Goal: Navigation & Orientation: Find specific page/section

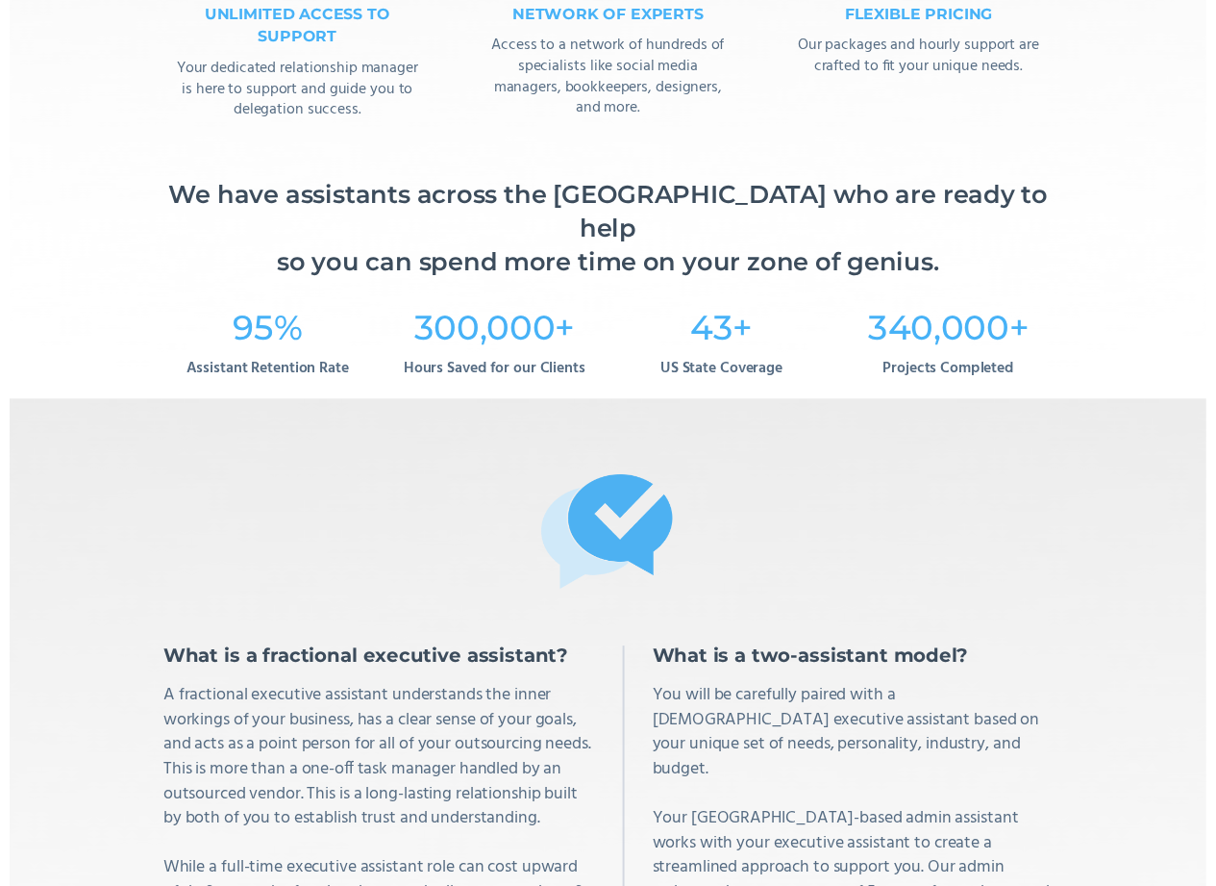
scroll to position [5671, 0]
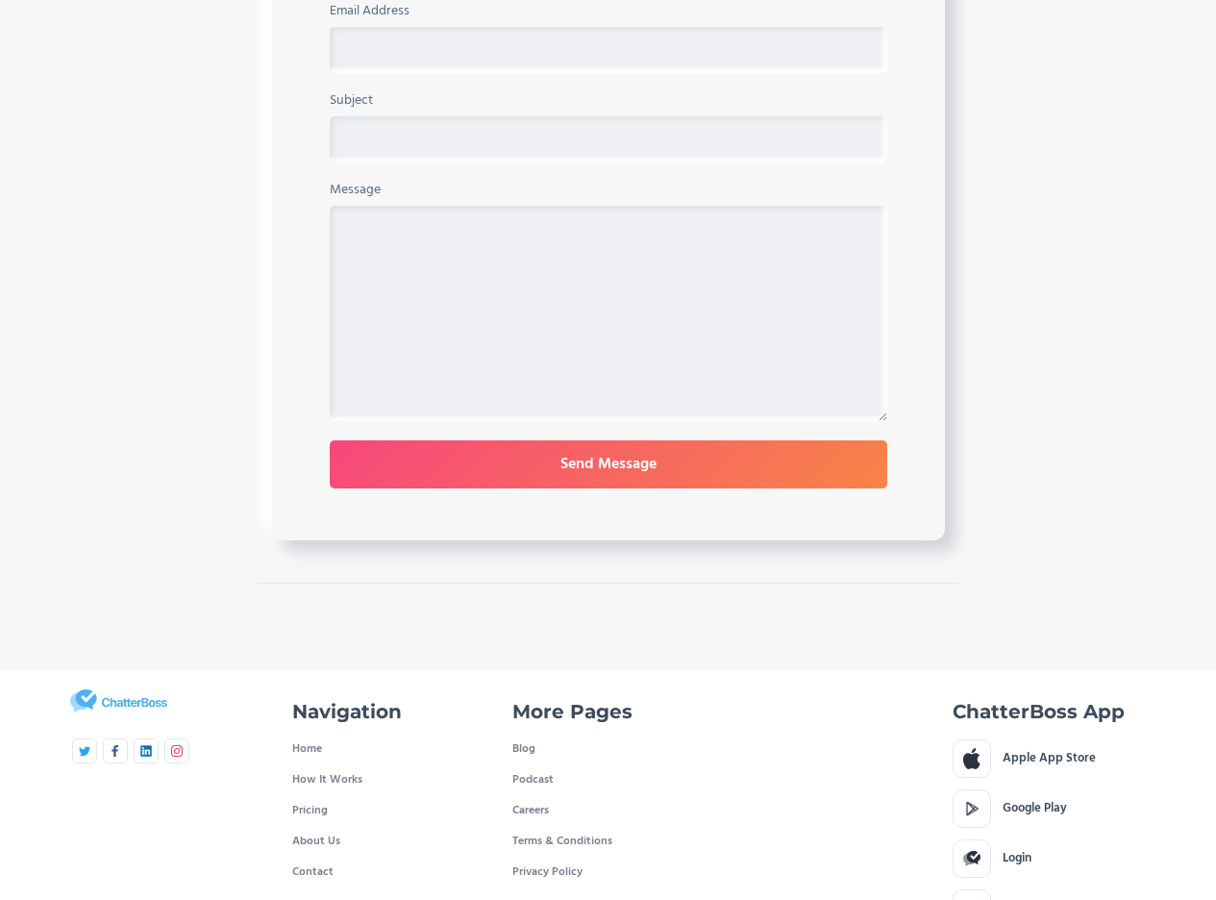
scroll to position [1044, 0]
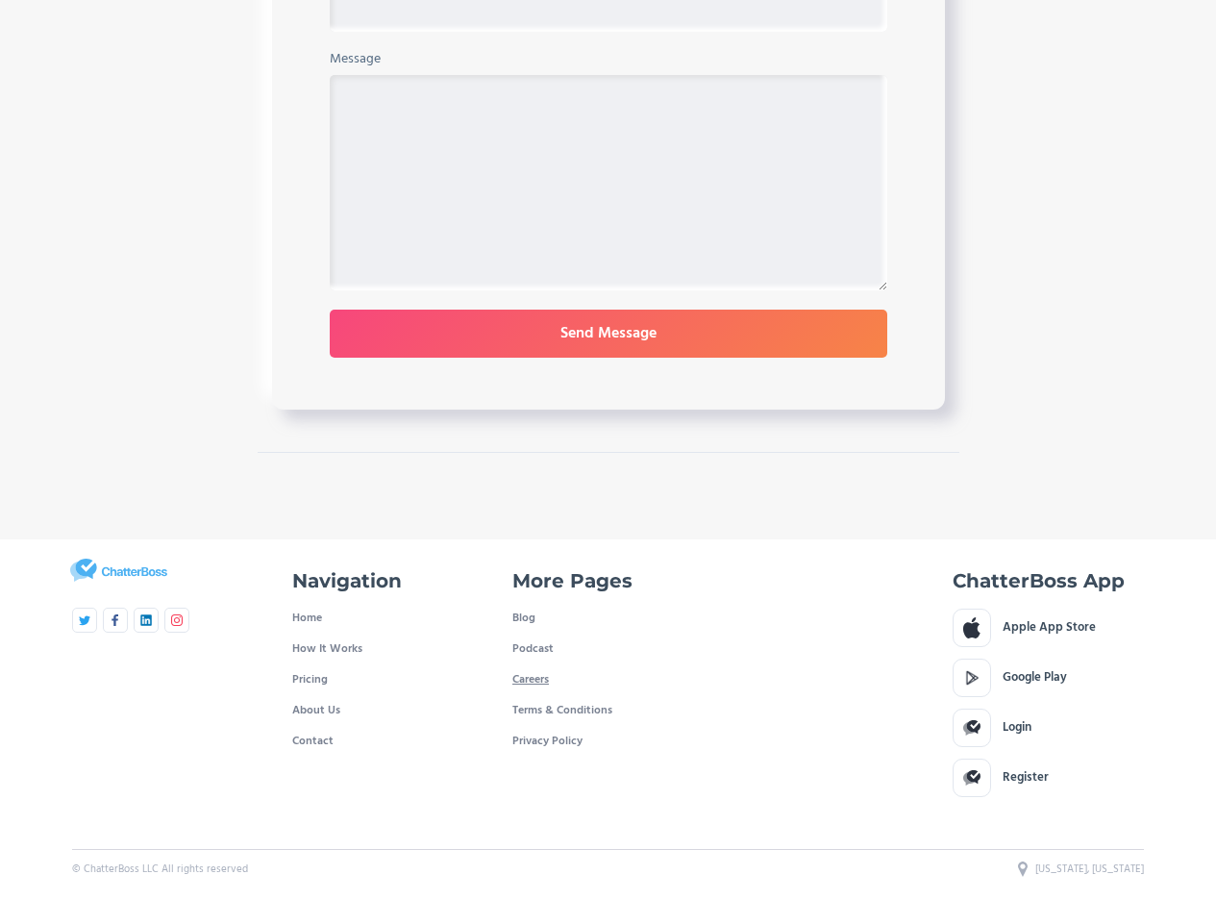
click at [536, 674] on link "Careers" at bounding box center [530, 679] width 37 height 31
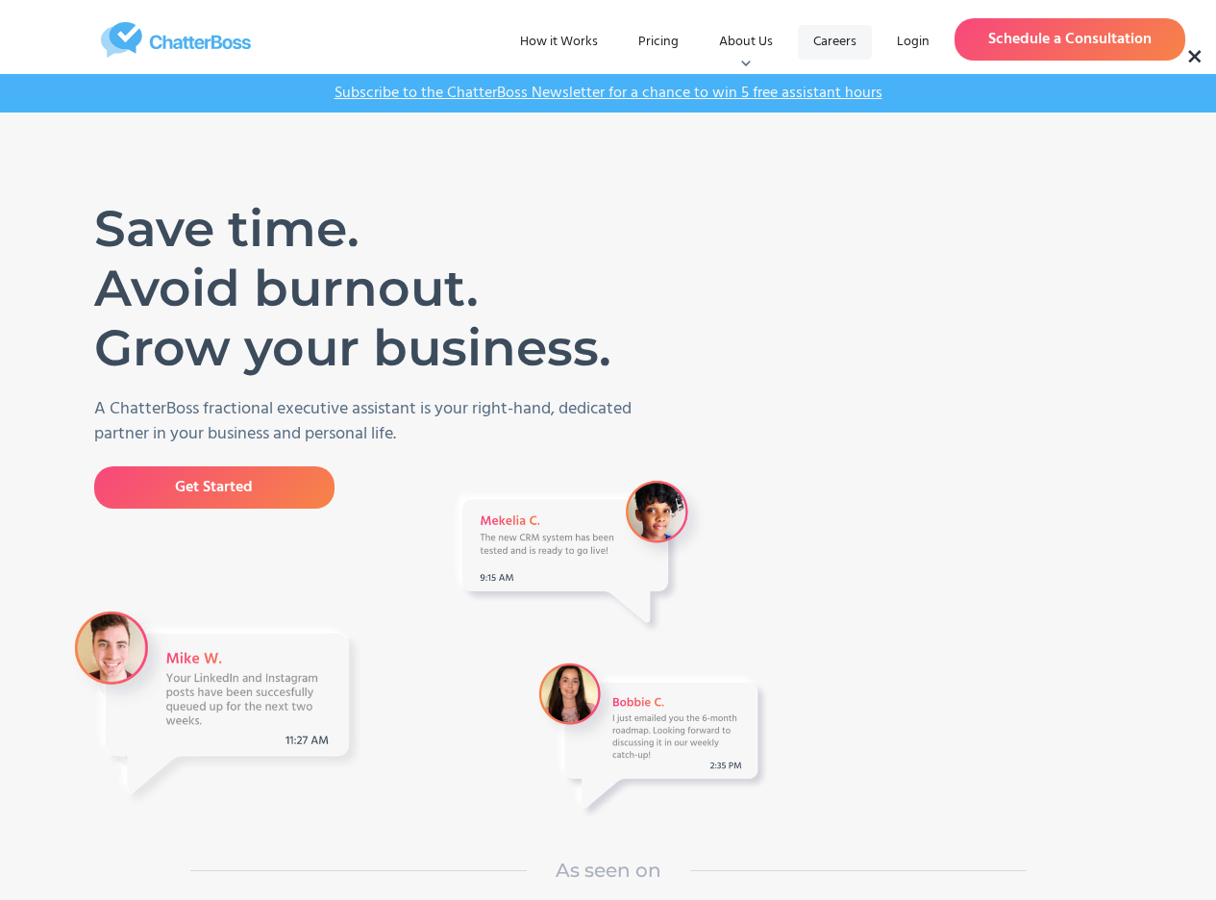
click at [830, 49] on link "Careers" at bounding box center [835, 42] width 74 height 35
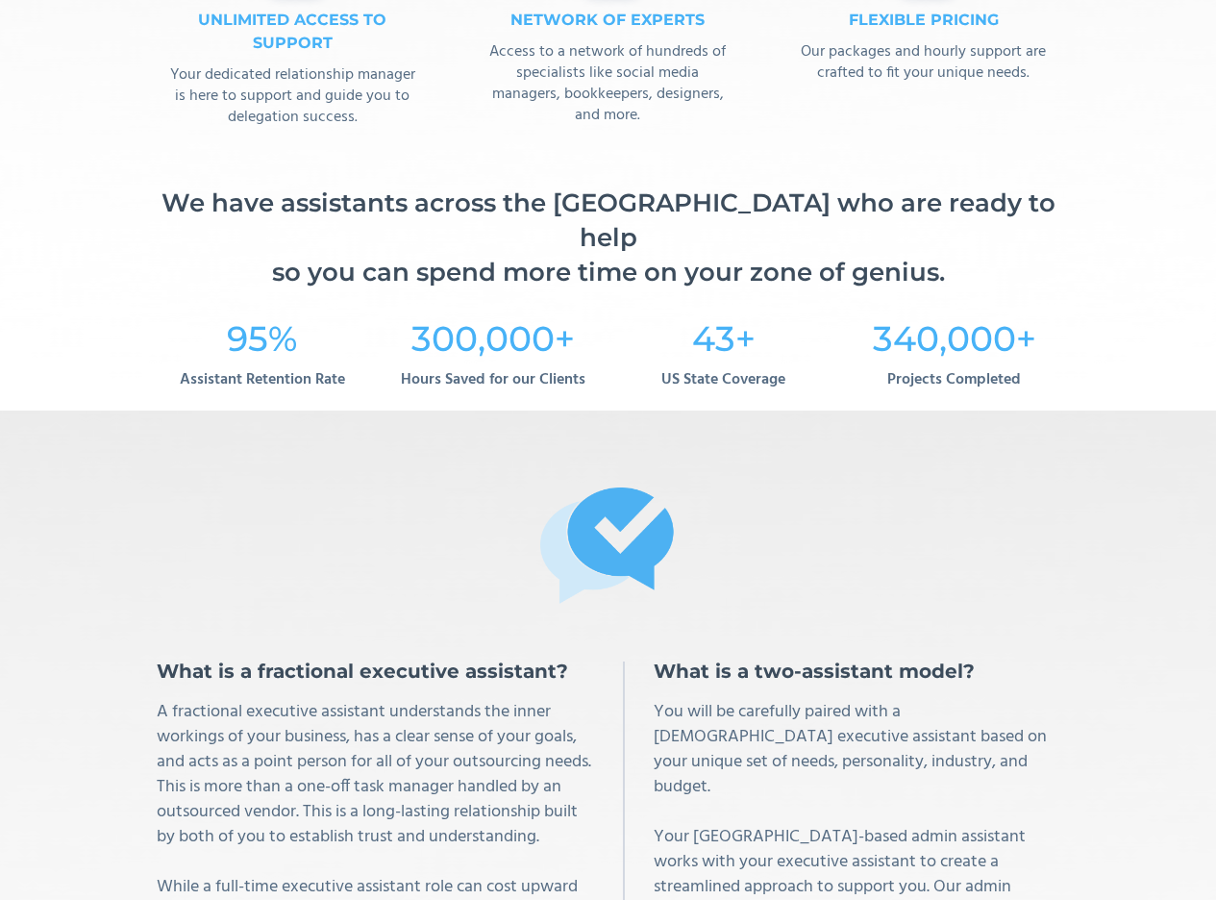
scroll to position [4735, 0]
